Goal: Find specific page/section: Find specific page/section

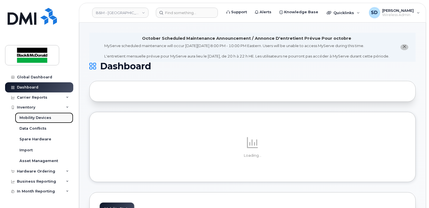
click at [38, 118] on div "Mobility Devices" at bounding box center [35, 117] width 32 height 5
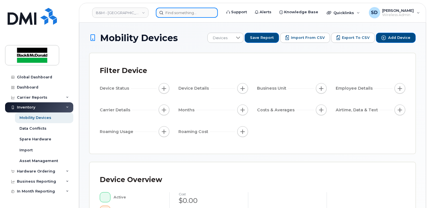
click at [175, 11] on input at bounding box center [187, 13] width 62 height 10
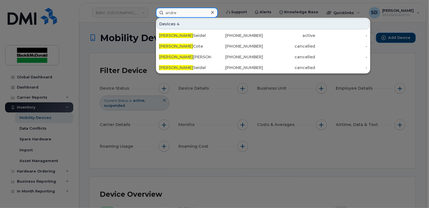
drag, startPoint x: 181, startPoint y: 13, endPoint x: 120, endPoint y: 10, distance: 61.3
click at [151, 10] on div "andre Devices 4 [PERSON_NAME] [PHONE_NUMBER] active - [PERSON_NAME] [PHONE_NUMB…" at bounding box center [186, 13] width 71 height 10
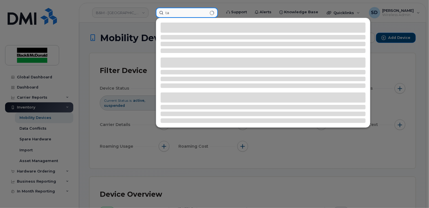
type input "t"
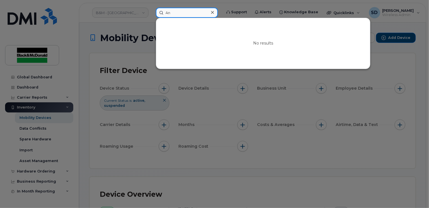
type input "A"
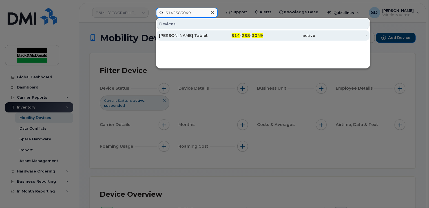
type input "5142583049"
click at [189, 37] on div "[PERSON_NAME] Tablet" at bounding box center [185, 36] width 52 height 6
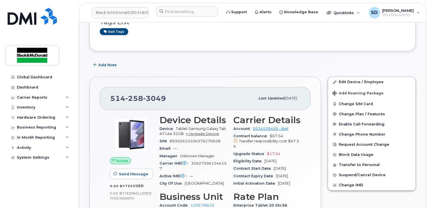
scroll to position [85, 0]
